Goal: Find specific page/section: Find specific page/section

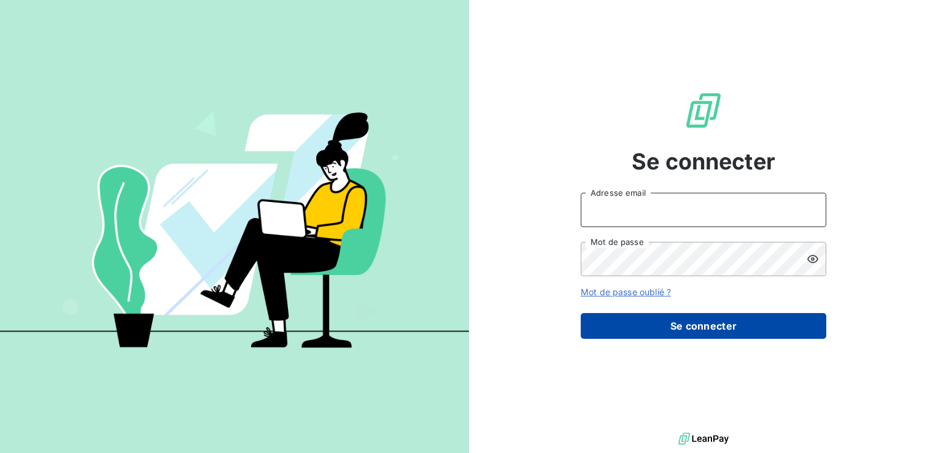
type input "[EMAIL_ADDRESS][PERSON_NAME][DOMAIN_NAME]"
click at [670, 323] on button "Se connecter" at bounding box center [702, 326] width 245 height 26
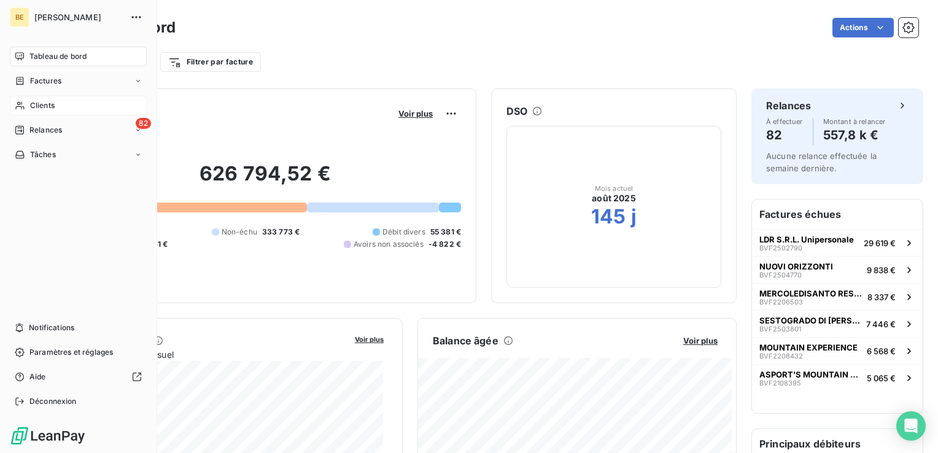
click at [32, 104] on span "Clients" at bounding box center [42, 105] width 25 height 11
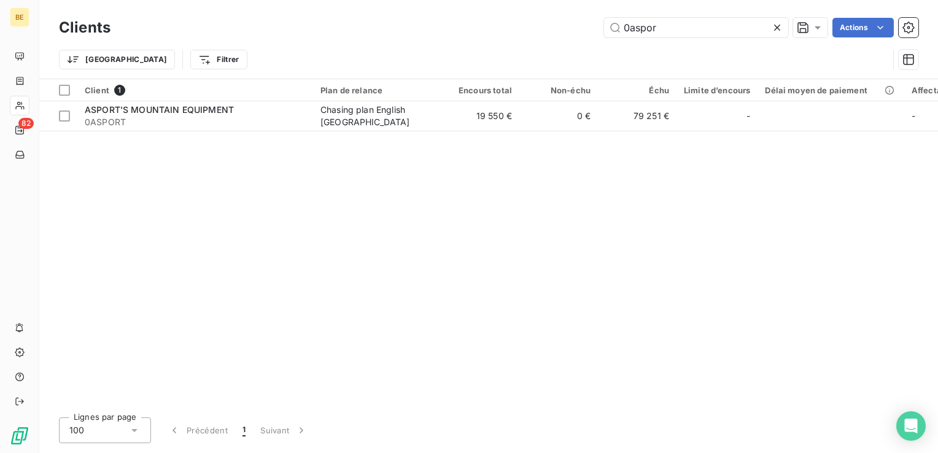
type input "0aspor"
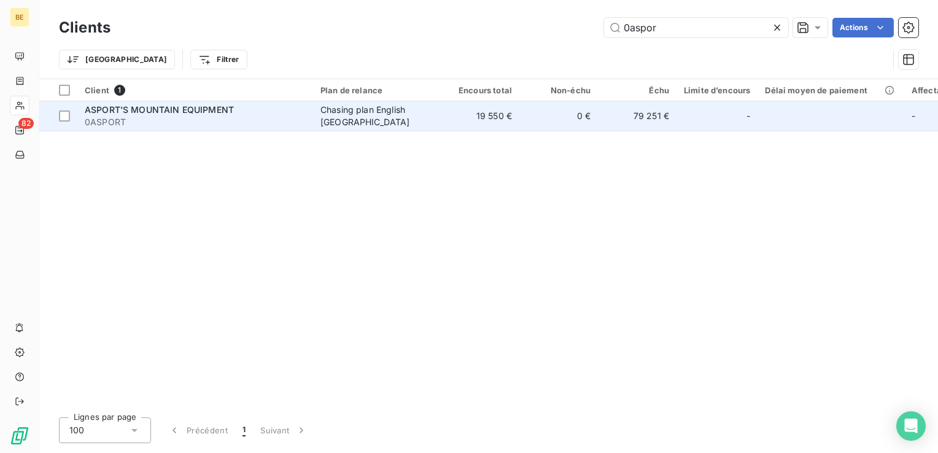
click at [153, 114] on span "ASPORT'S MOUNTAIN EQUIPMENT" at bounding box center [159, 109] width 149 height 10
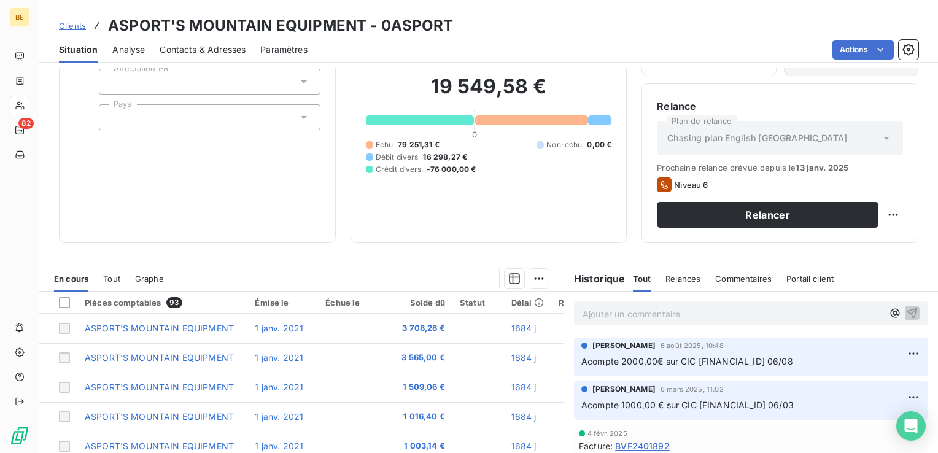
scroll to position [123, 0]
